Goal: Task Accomplishment & Management: Complete application form

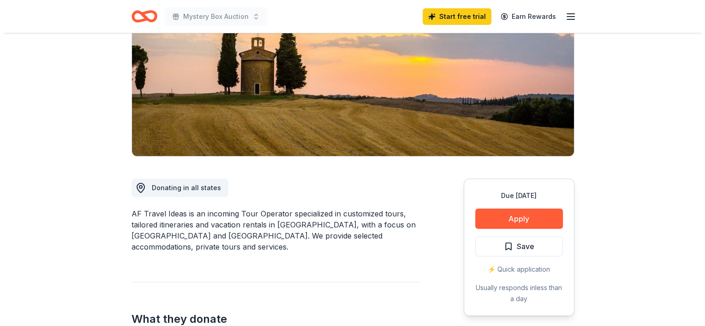
scroll to position [120, 0]
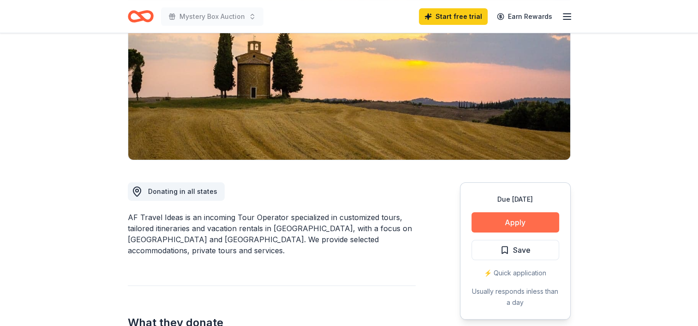
click at [496, 222] on button "Apply" at bounding box center [515, 223] width 88 height 20
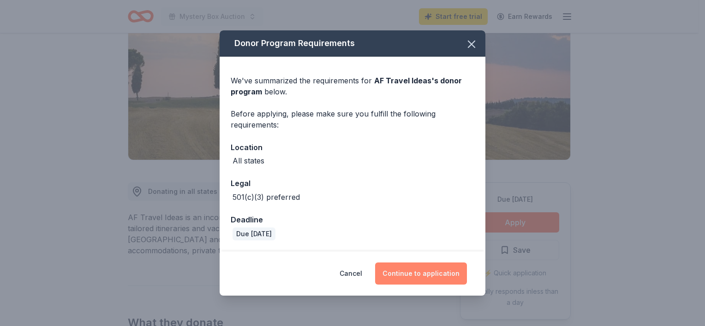
click at [420, 275] on button "Continue to application" at bounding box center [421, 274] width 92 height 22
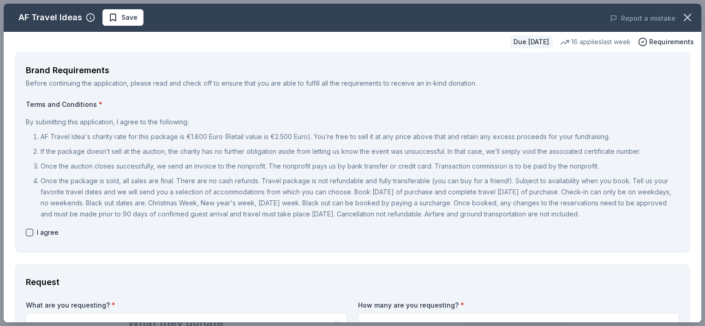
click at [30, 237] on button "button" at bounding box center [29, 232] width 7 height 7
checkbox input "true"
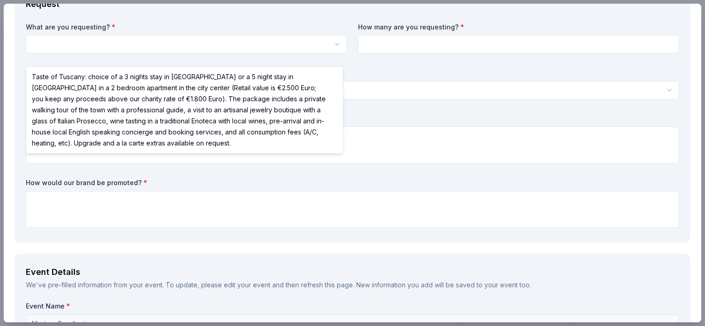
scroll to position [0, 0]
click at [112, 53] on html "Mystery Box Auction Save Apply Due in 62 days Share AF Travel Ideas New 16 appl…" at bounding box center [352, 163] width 705 height 326
select select "Taste of Tuscany: choice of a 3 nights stay in Florence or a 5 night stay in Co…"
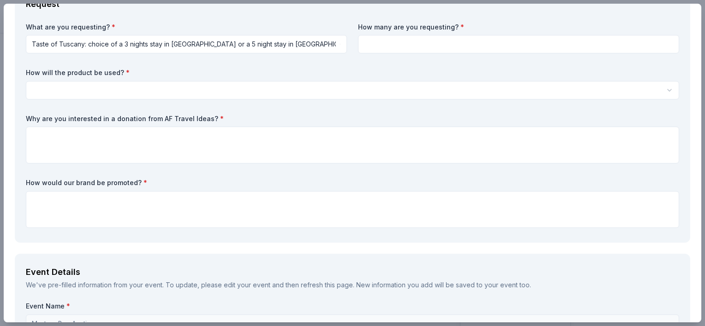
click at [379, 53] on input at bounding box center [518, 44] width 321 height 18
type input "1"
click at [99, 102] on html "Mystery Box Auction Save Apply Due in 62 days Share AF Travel Ideas New 16 appl…" at bounding box center [352, 163] width 705 height 326
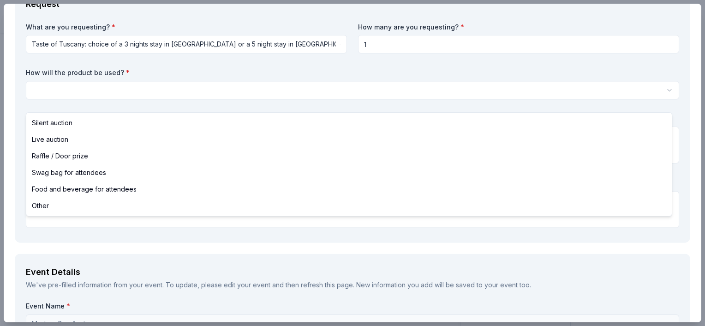
select select "liveAuction"
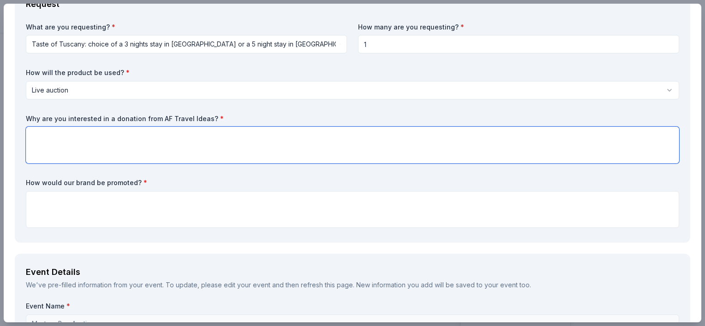
click at [40, 151] on textarea at bounding box center [352, 145] width 653 height 37
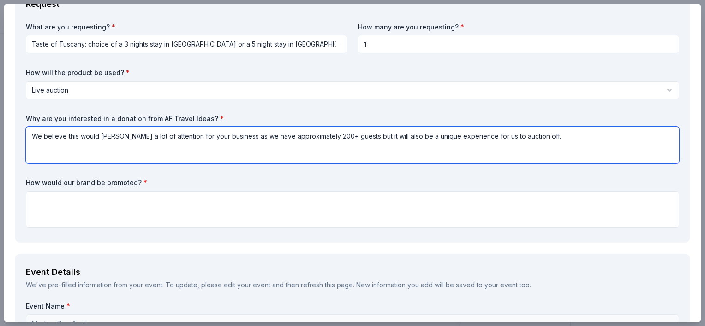
type textarea "We believe this would garner a lot of attention for your business as we have ap…"
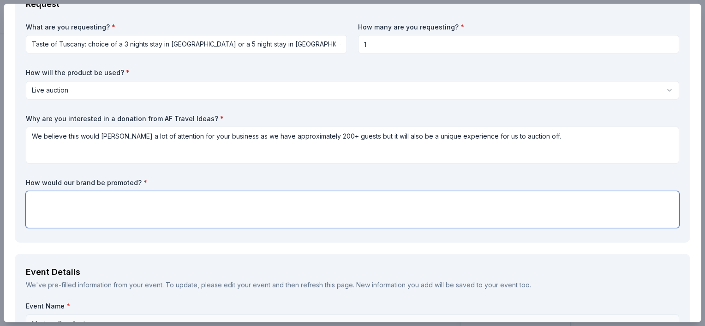
click at [39, 216] on textarea at bounding box center [352, 209] width 653 height 37
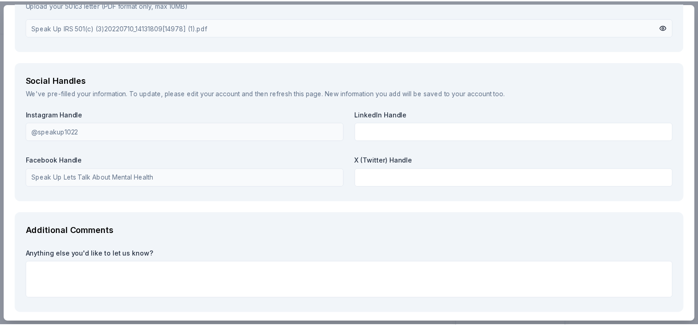
scroll to position [1265, 0]
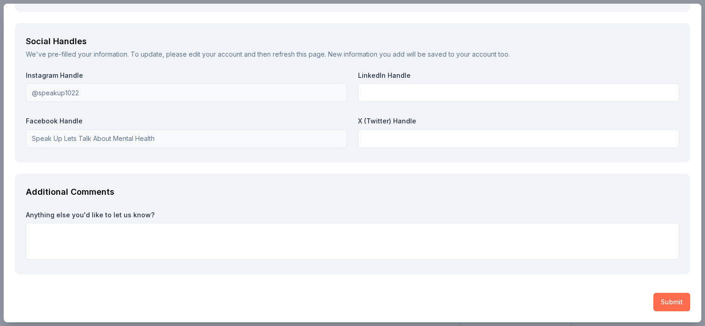
type textarea "One our website, all of our social media outlets, our monthly newsletter and a …"
click at [661, 302] on button "Submit" at bounding box center [671, 302] width 37 height 18
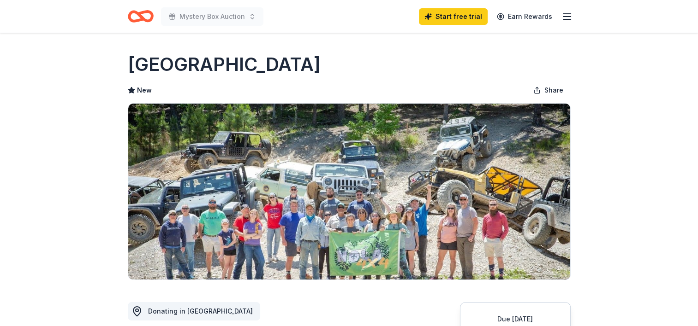
click at [342, 83] on div "New Share" at bounding box center [349, 90] width 443 height 18
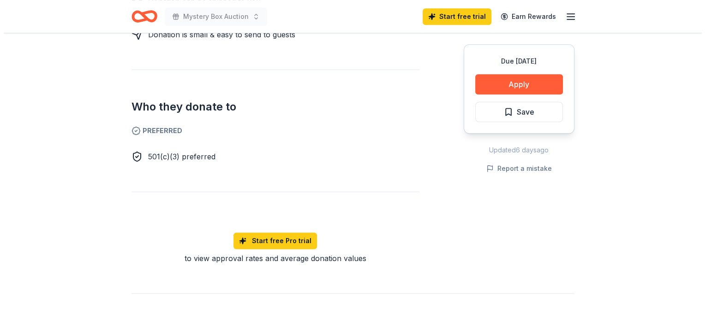
scroll to position [488, 0]
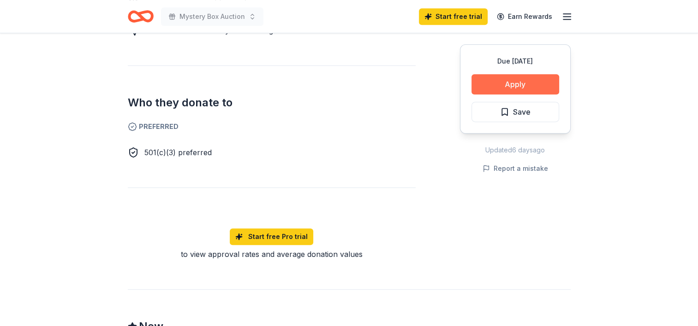
click at [518, 79] on button "Apply" at bounding box center [515, 84] width 88 height 20
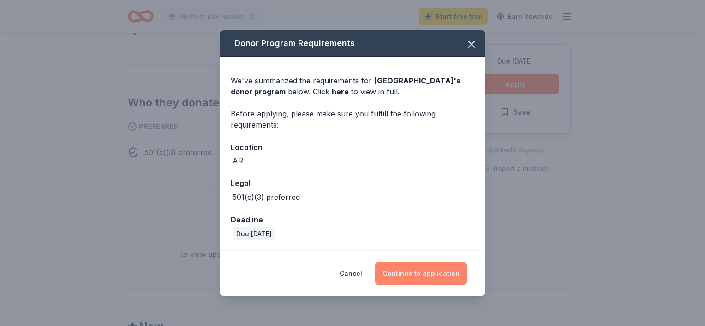
click at [404, 273] on button "Continue to application" at bounding box center [421, 274] width 92 height 22
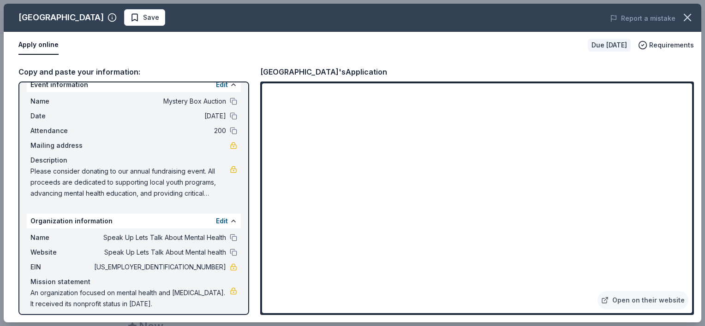
scroll to position [18, 0]
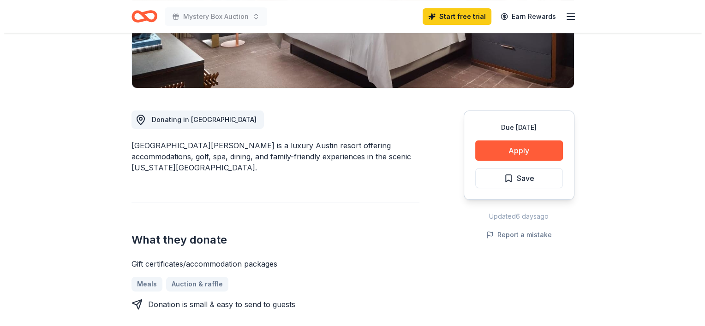
scroll to position [191, 0]
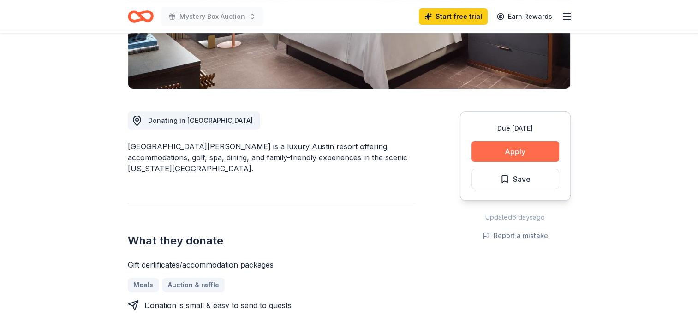
click at [514, 146] on button "Apply" at bounding box center [515, 152] width 88 height 20
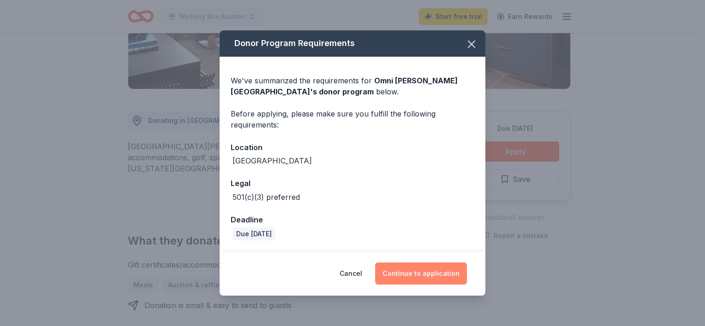
click at [429, 271] on button "Continue to application" at bounding box center [421, 274] width 92 height 22
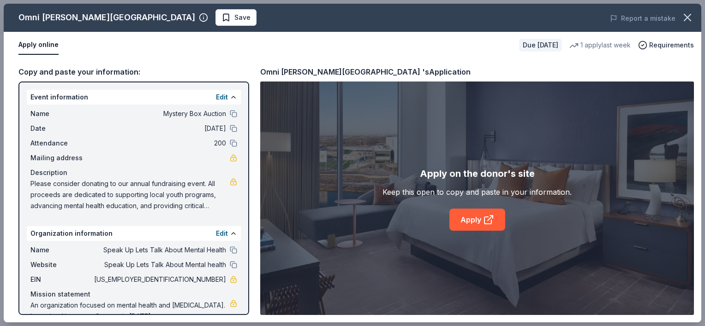
click at [53, 74] on div "Copy and paste your information:" at bounding box center [133, 72] width 231 height 12
click at [468, 219] on link "Apply" at bounding box center [477, 220] width 56 height 22
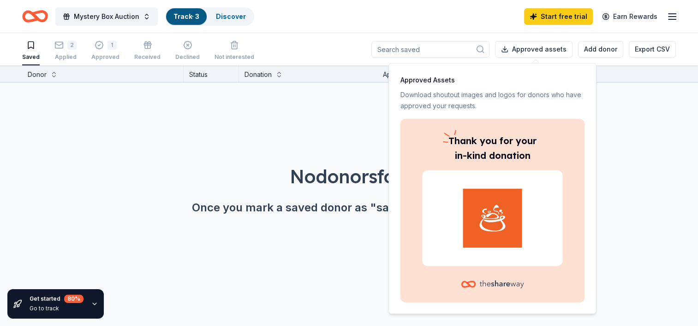
click at [496, 226] on img at bounding box center [492, 218] width 118 height 59
click at [184, 18] on link "Track · 3" at bounding box center [186, 16] width 26 height 8
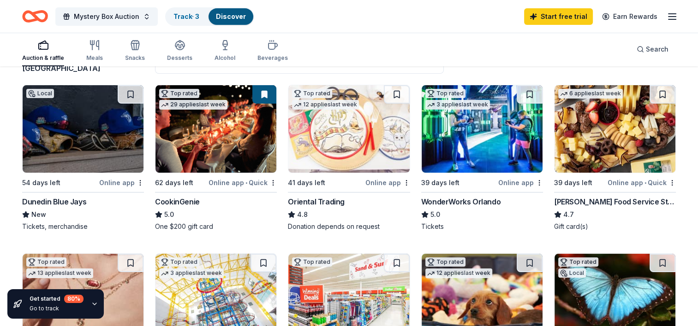
scroll to position [73, 0]
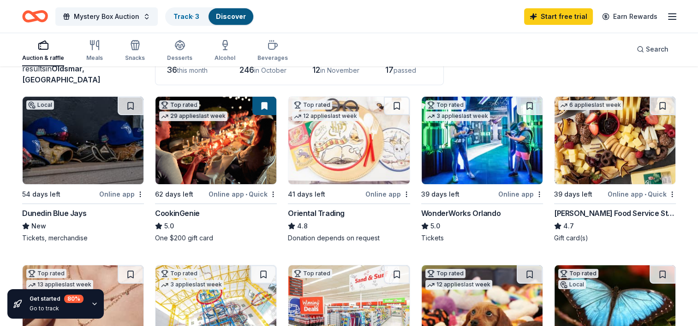
click at [472, 154] on img at bounding box center [481, 141] width 121 height 88
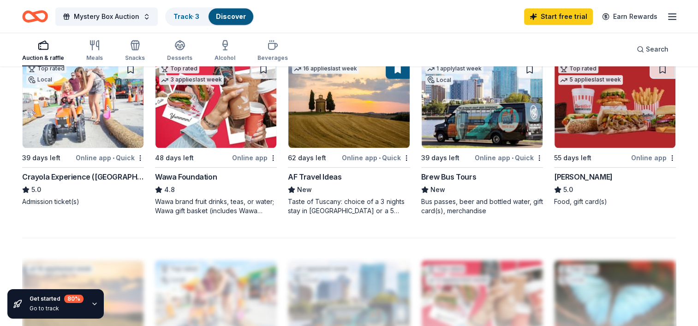
scroll to position [619, 0]
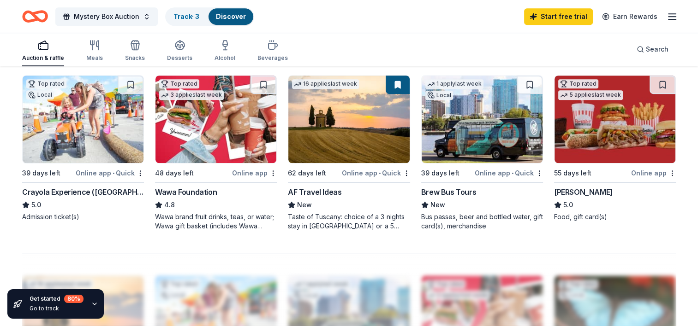
click at [465, 150] on img at bounding box center [481, 120] width 121 height 88
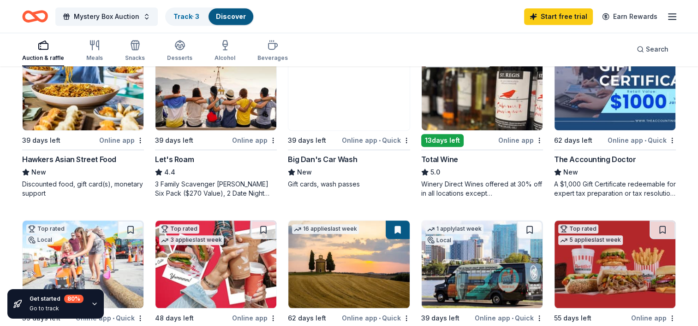
scroll to position [454, 0]
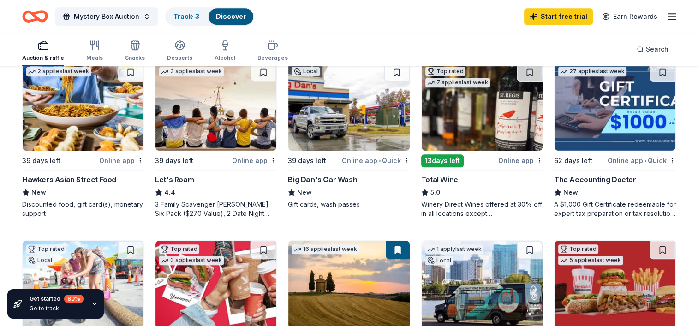
click at [215, 107] on img at bounding box center [215, 107] width 121 height 88
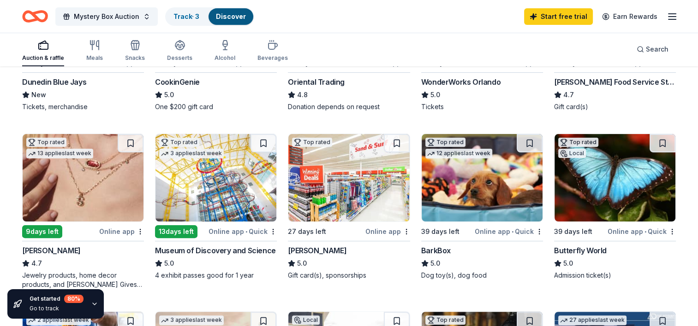
scroll to position [201, 0]
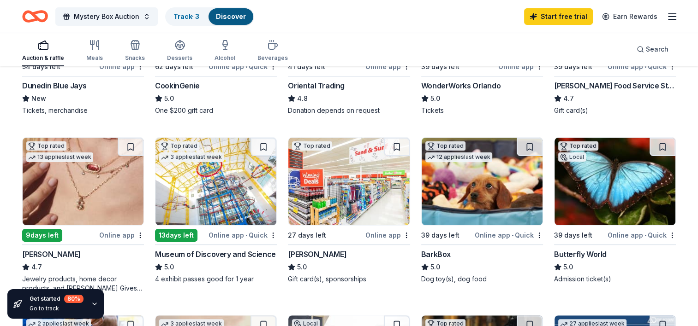
click at [205, 179] on img at bounding box center [215, 182] width 121 height 88
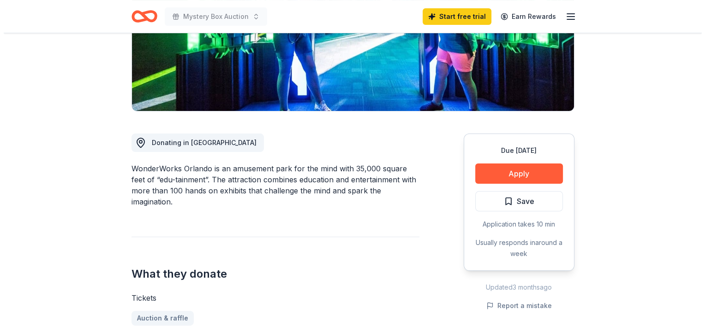
scroll to position [169, 0]
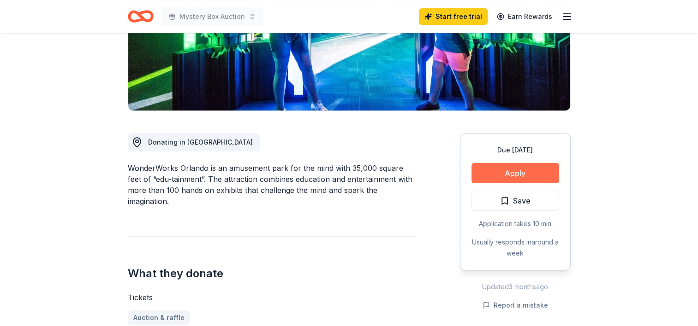
click at [513, 171] on button "Apply" at bounding box center [515, 173] width 88 height 20
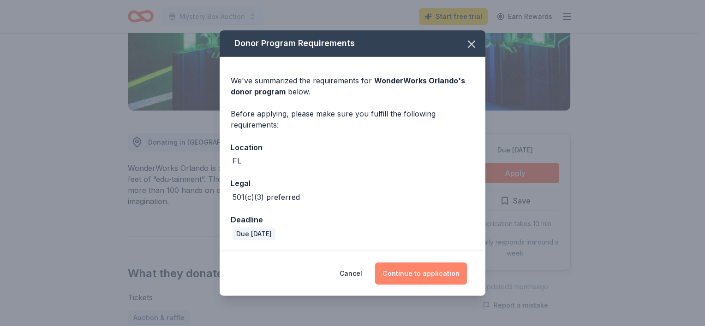
click at [417, 275] on button "Continue to application" at bounding box center [421, 274] width 92 height 22
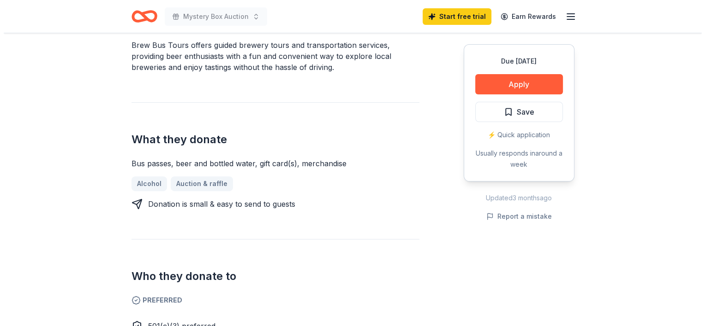
scroll to position [277, 0]
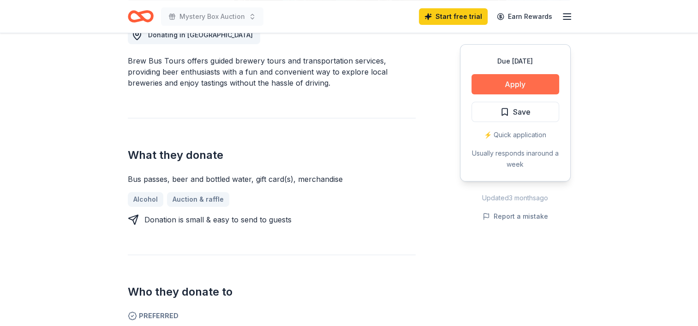
click at [507, 84] on button "Apply" at bounding box center [515, 84] width 88 height 20
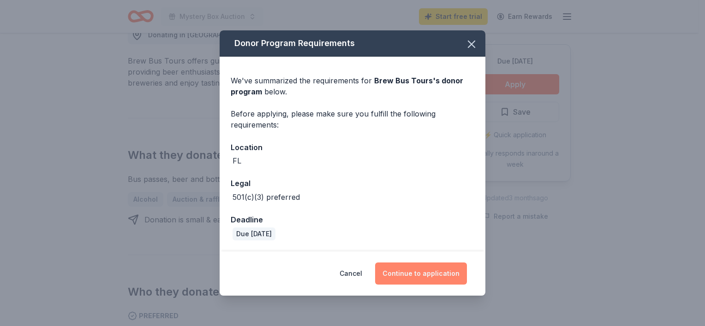
click at [401, 275] on button "Continue to application" at bounding box center [421, 274] width 92 height 22
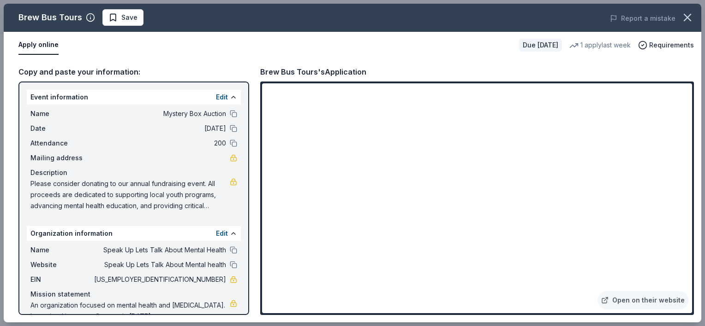
drag, startPoint x: 209, startPoint y: 208, endPoint x: 57, endPoint y: 192, distance: 152.5
click at [57, 192] on span "Please consider donating to our annual fundraising event. All proceeds are dedi…" at bounding box center [129, 194] width 199 height 33
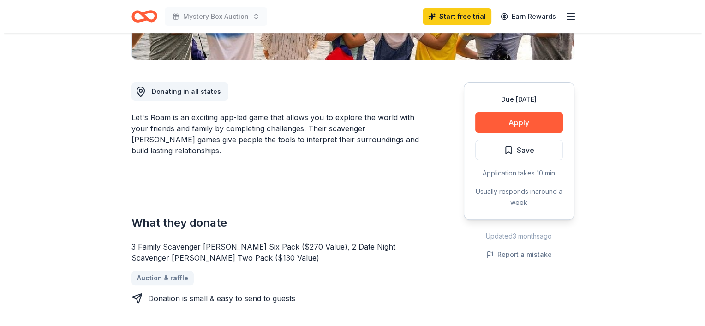
scroll to position [277, 0]
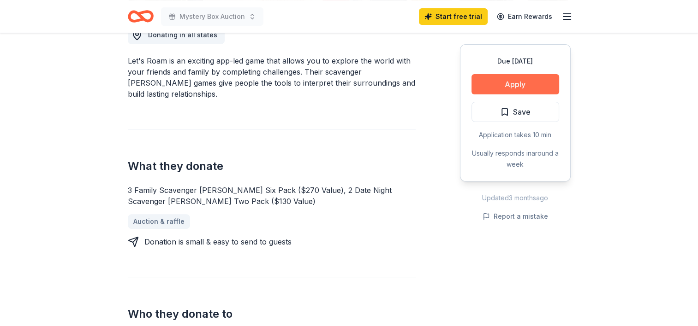
click at [505, 83] on button "Apply" at bounding box center [515, 84] width 88 height 20
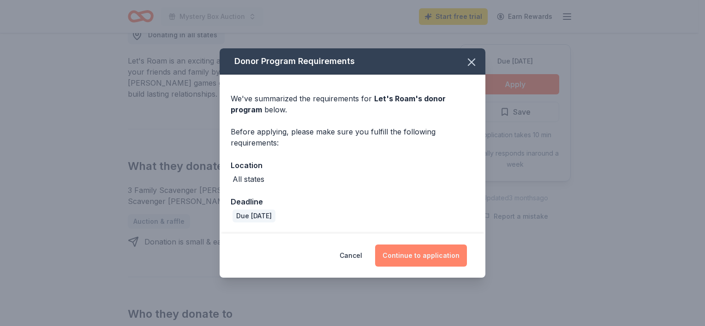
click at [424, 259] on button "Continue to application" at bounding box center [421, 256] width 92 height 22
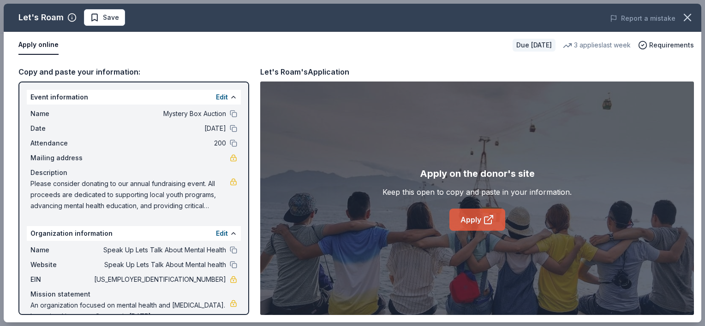
click at [472, 223] on link "Apply" at bounding box center [477, 220] width 56 height 22
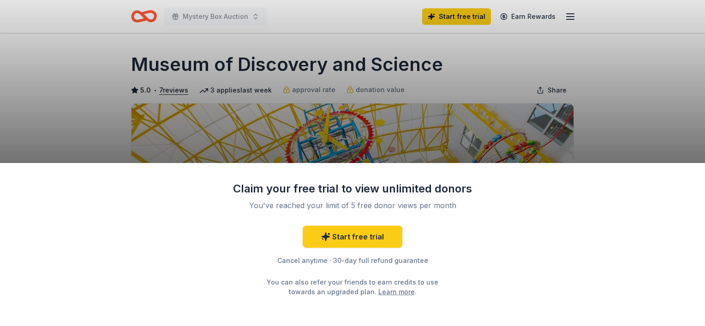
click at [503, 43] on div "Claim your free trial to view unlimited donors You've reached your limit of 5 f…" at bounding box center [352, 163] width 705 height 326
